Goal: Information Seeking & Learning: Learn about a topic

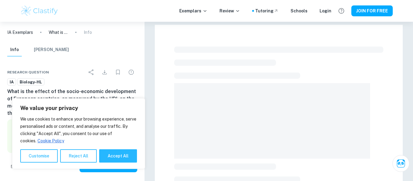
click at [126, 158] on button "Accept All" at bounding box center [118, 155] width 38 height 13
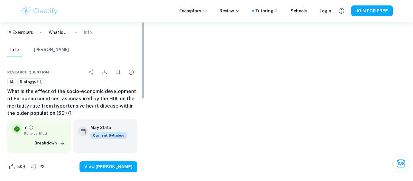
checkbox input "true"
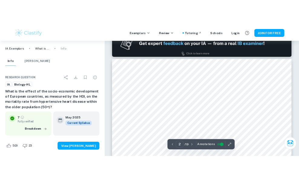
scroll to position [377, 0]
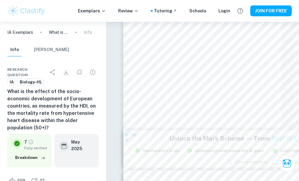
type input "2"
